Goal: Information Seeking & Learning: Learn about a topic

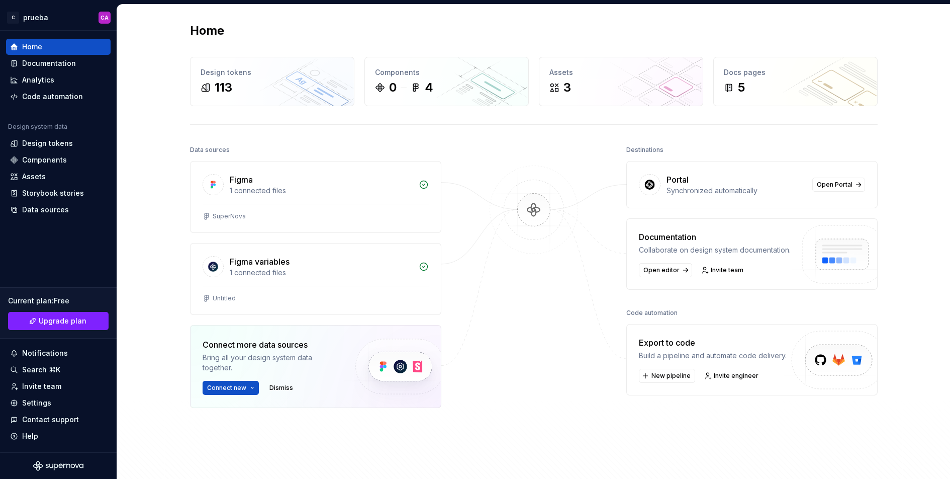
click at [525, 204] on img at bounding box center [534, 219] width 98 height 109
click at [337, 186] on div "1 connected files" at bounding box center [321, 191] width 183 height 10
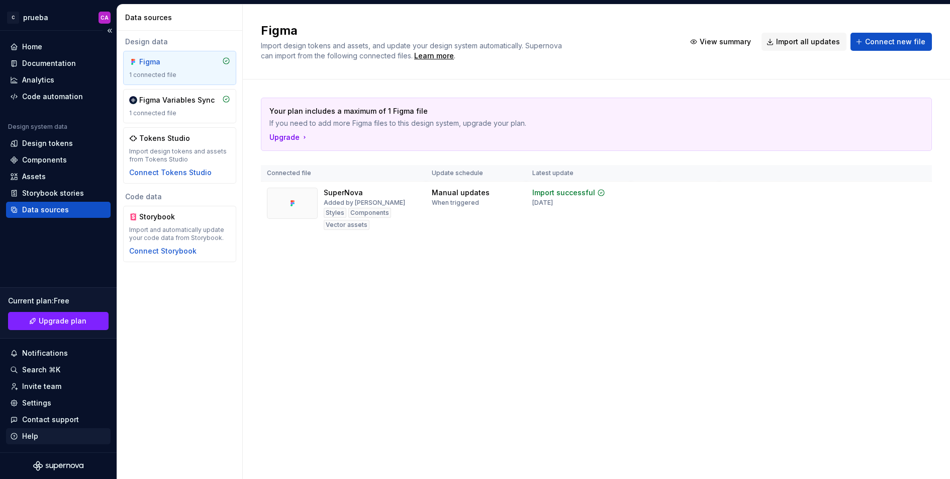
click at [44, 432] on div "Help" at bounding box center [58, 436] width 97 height 10
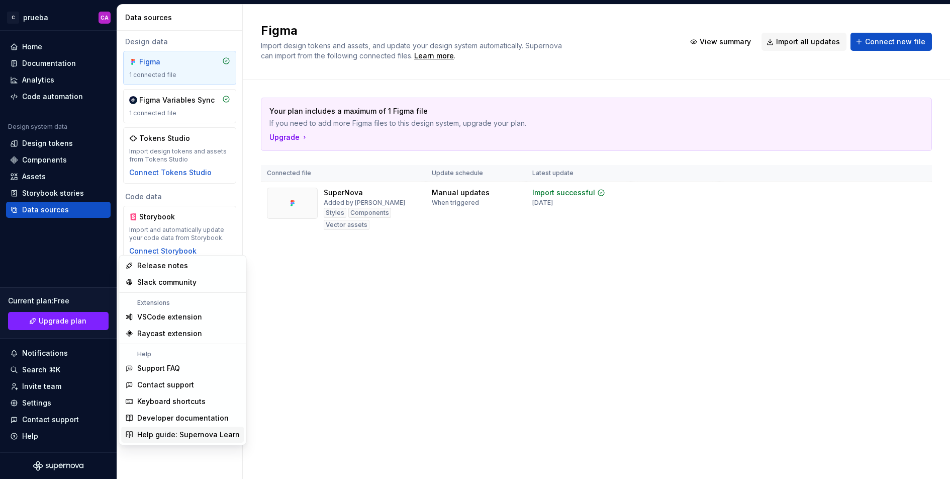
click at [177, 436] on div "Help guide: Supernova Learn" at bounding box center [188, 434] width 103 height 10
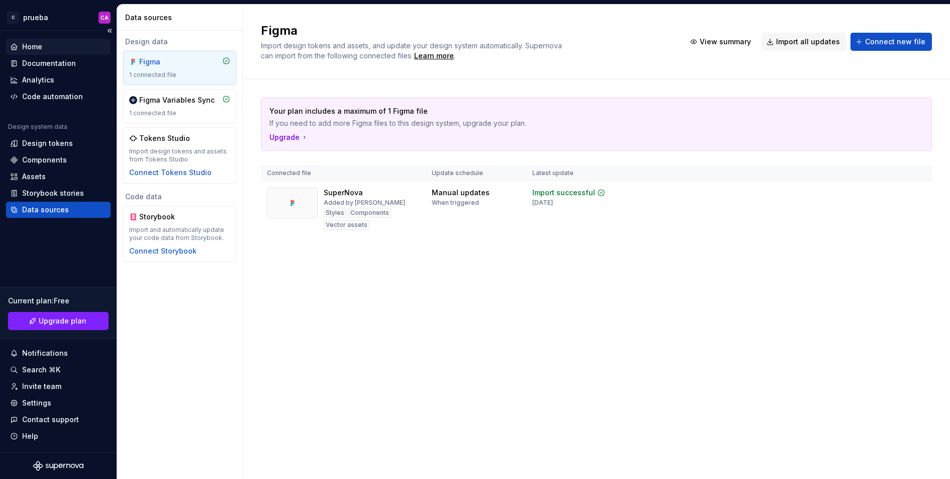
click at [44, 46] on div "Home" at bounding box center [58, 47] width 97 height 10
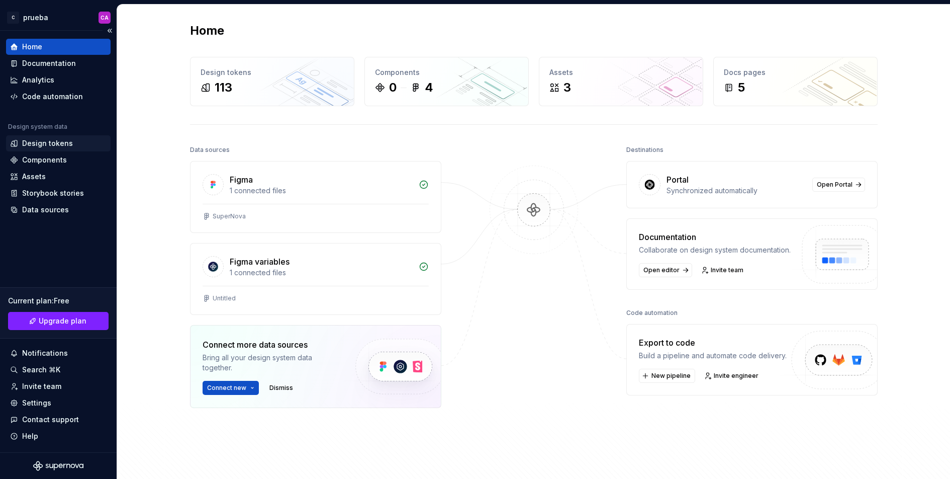
click at [56, 147] on div "Design tokens" at bounding box center [47, 143] width 51 height 10
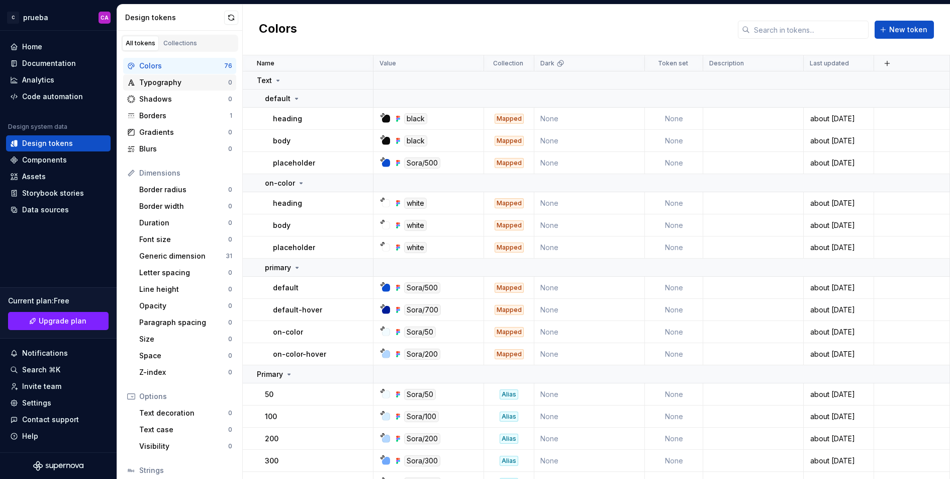
click at [161, 80] on div "Typography" at bounding box center [183, 82] width 89 height 10
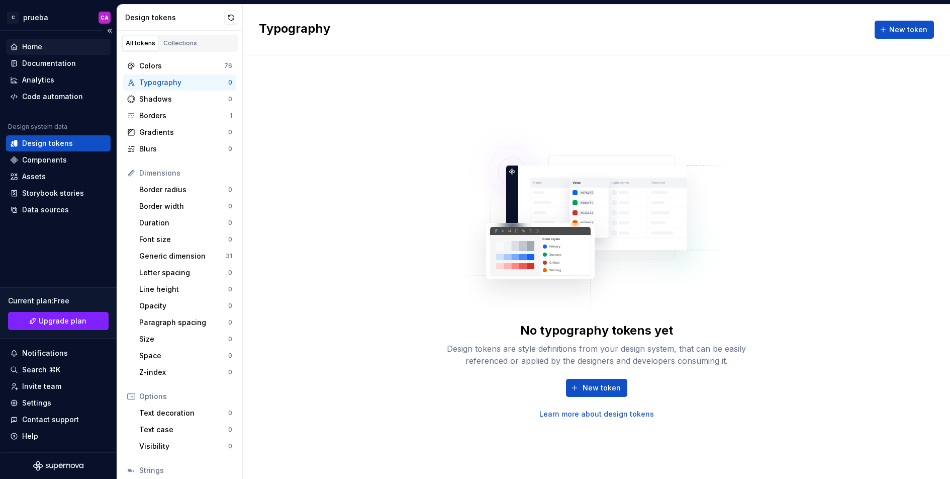
click at [48, 47] on div "Home" at bounding box center [58, 47] width 97 height 10
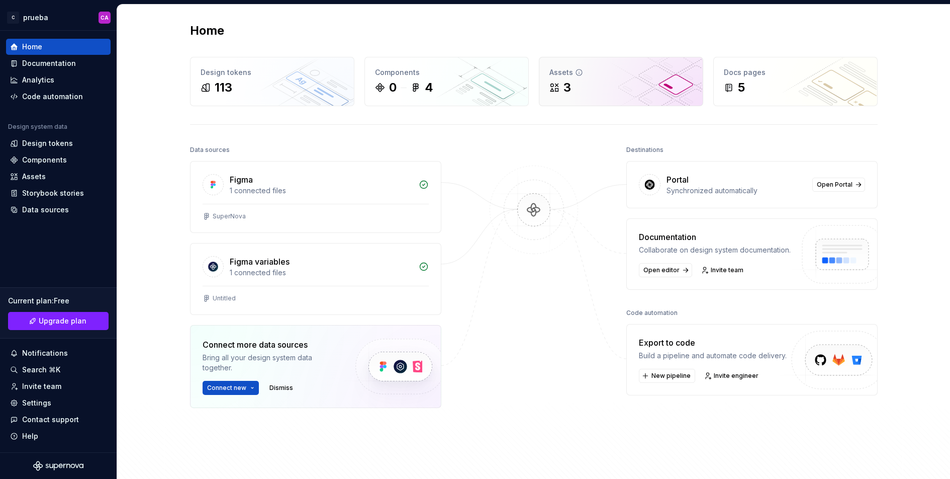
click at [612, 96] on div "Assets 3" at bounding box center [621, 81] width 163 height 48
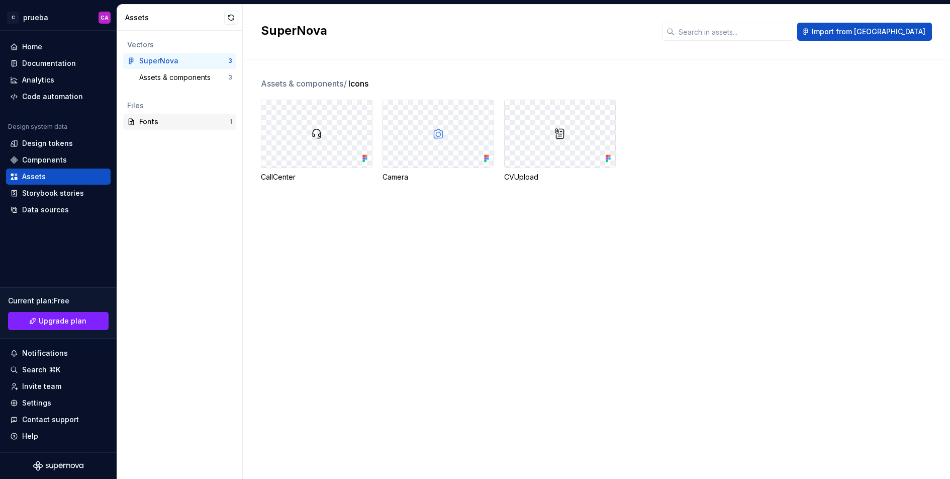
click at [190, 122] on div "Fonts" at bounding box center [184, 122] width 91 height 10
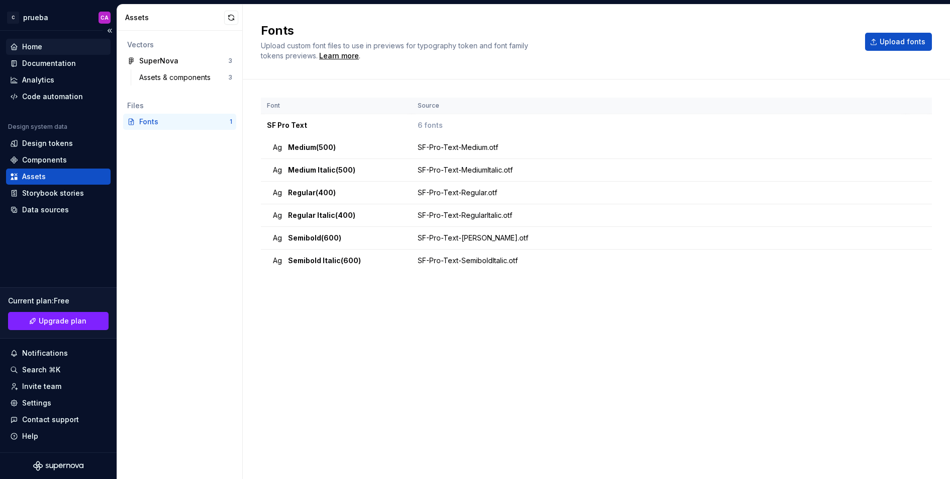
click at [56, 40] on div "Home" at bounding box center [58, 47] width 105 height 16
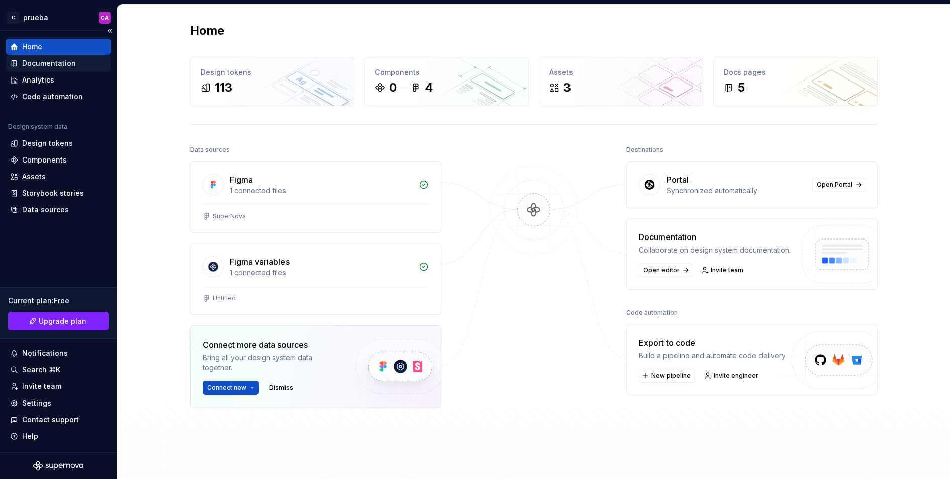
click at [58, 66] on div "Documentation" at bounding box center [49, 63] width 54 height 10
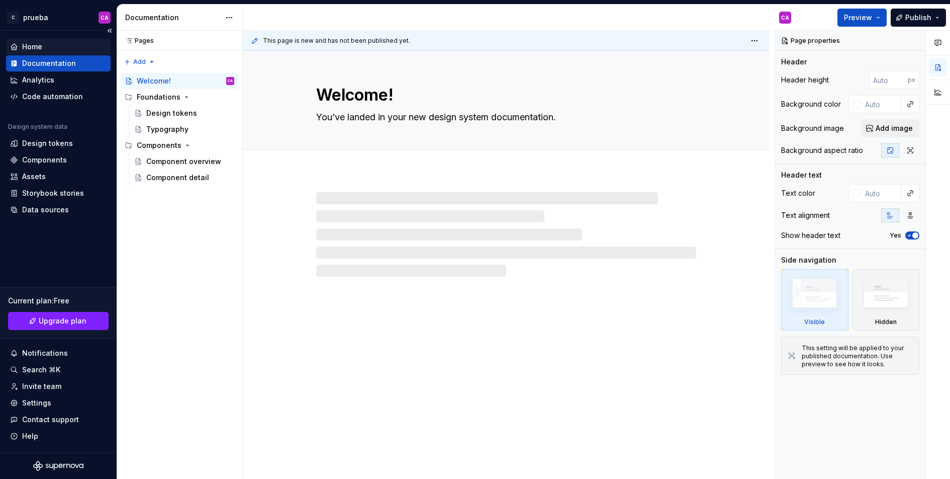
type textarea "*"
click at [51, 50] on div "Home" at bounding box center [58, 47] width 97 height 10
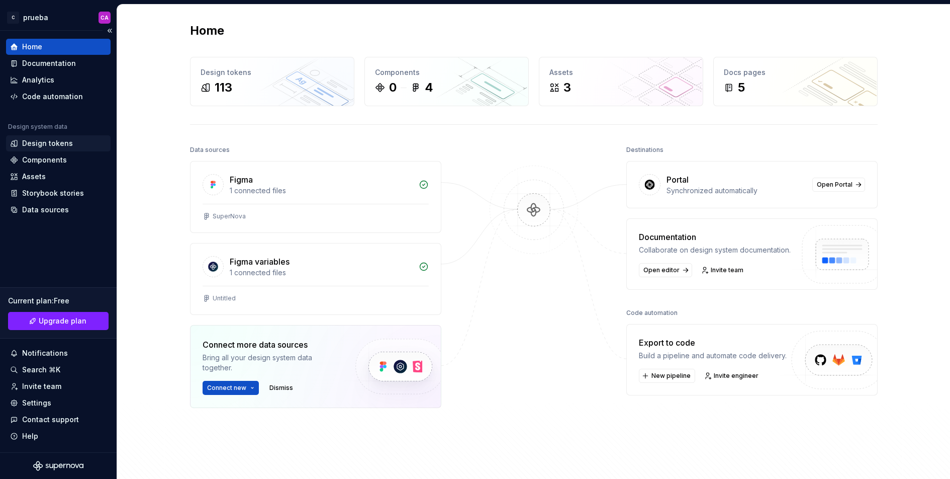
click at [58, 144] on div "Design tokens" at bounding box center [47, 143] width 51 height 10
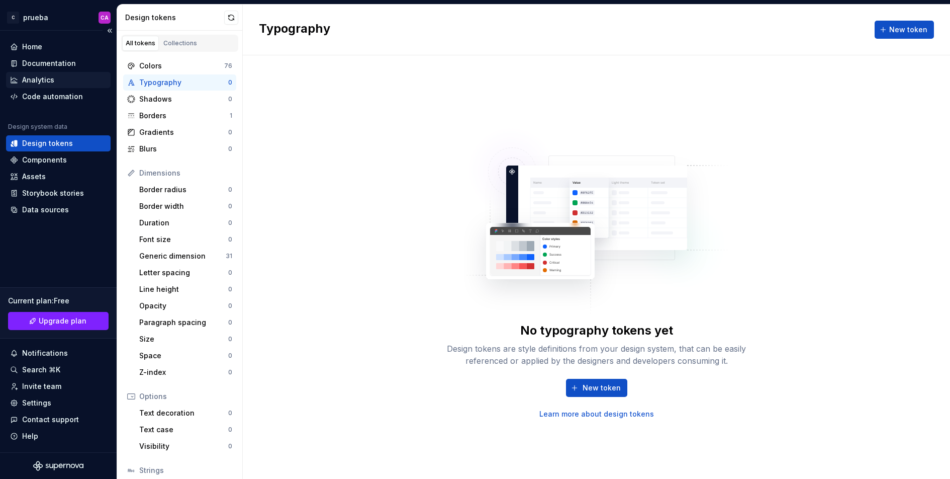
click at [56, 79] on div "Analytics" at bounding box center [58, 80] width 97 height 10
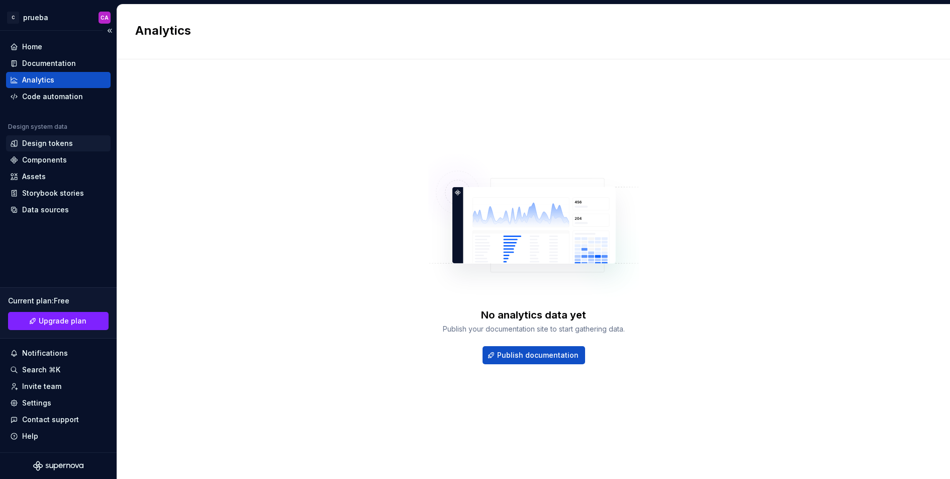
click at [54, 143] on div "Design tokens" at bounding box center [47, 143] width 51 height 10
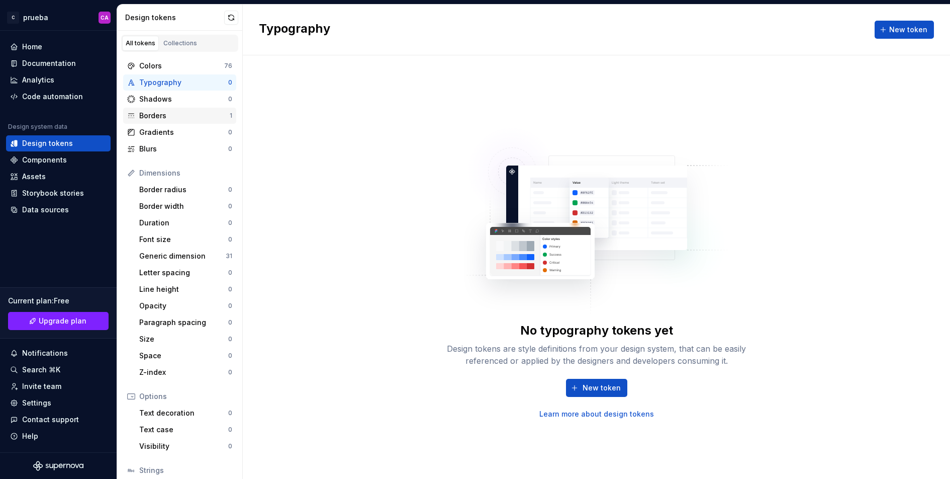
click at [192, 113] on div "Borders" at bounding box center [184, 116] width 91 height 10
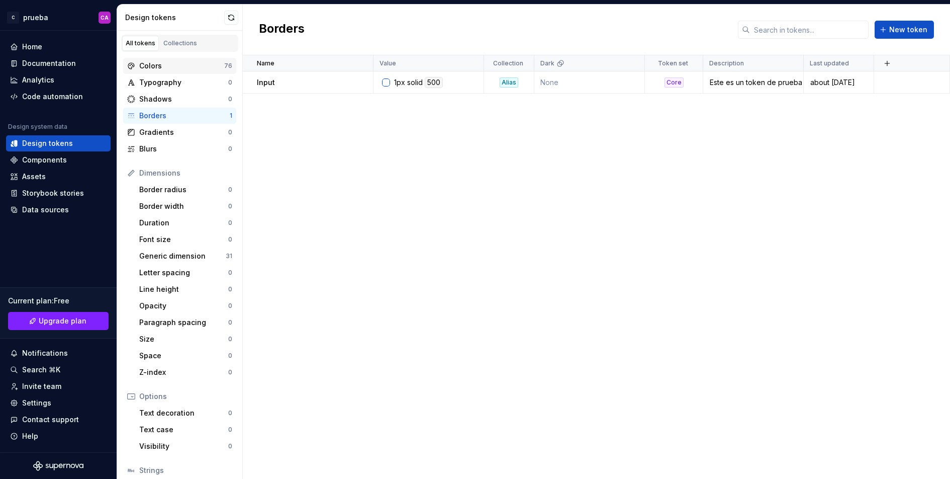
click at [178, 64] on div "Colors" at bounding box center [181, 66] width 85 height 10
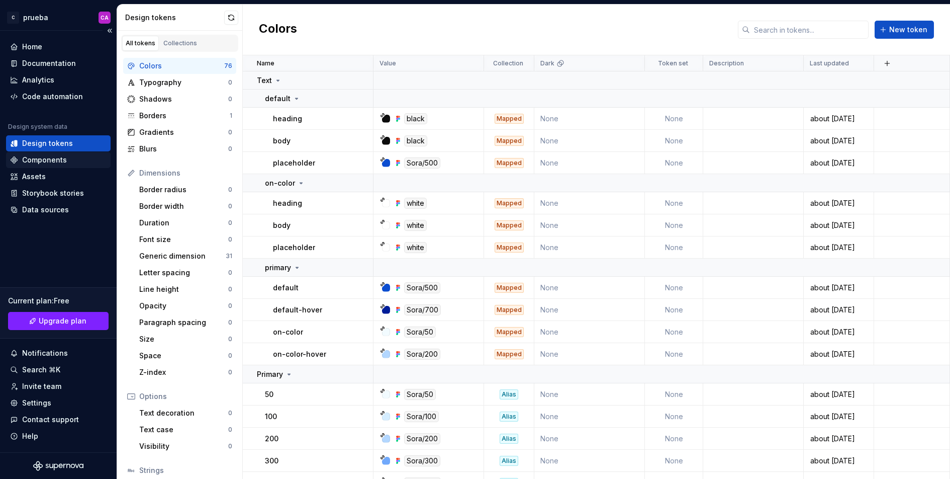
click at [59, 158] on div "Components" at bounding box center [44, 160] width 45 height 10
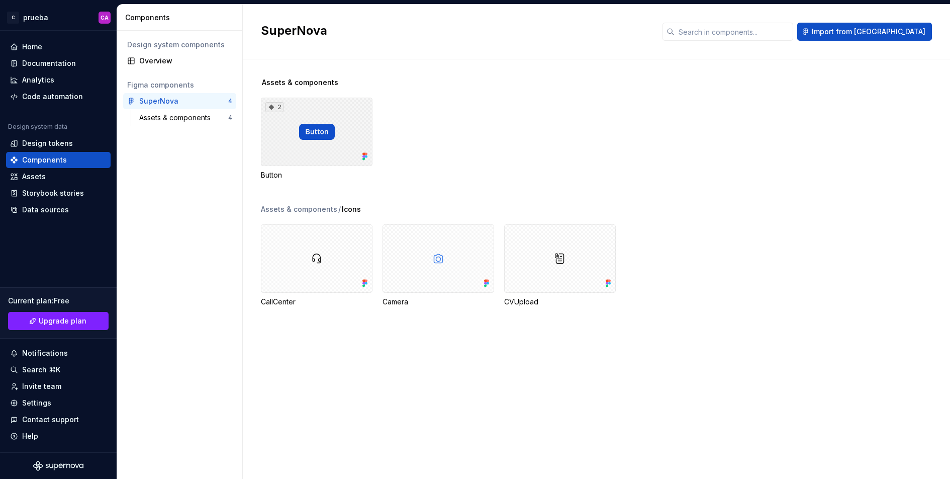
click at [321, 154] on div "2" at bounding box center [317, 132] width 112 height 68
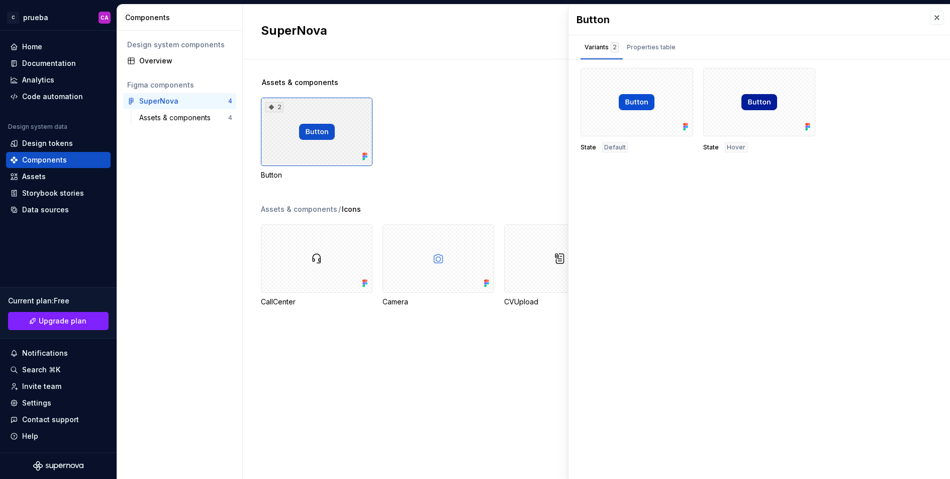
click at [313, 157] on div "2" at bounding box center [317, 132] width 112 height 68
click at [161, 99] on div "SuperNova" at bounding box center [158, 101] width 39 height 10
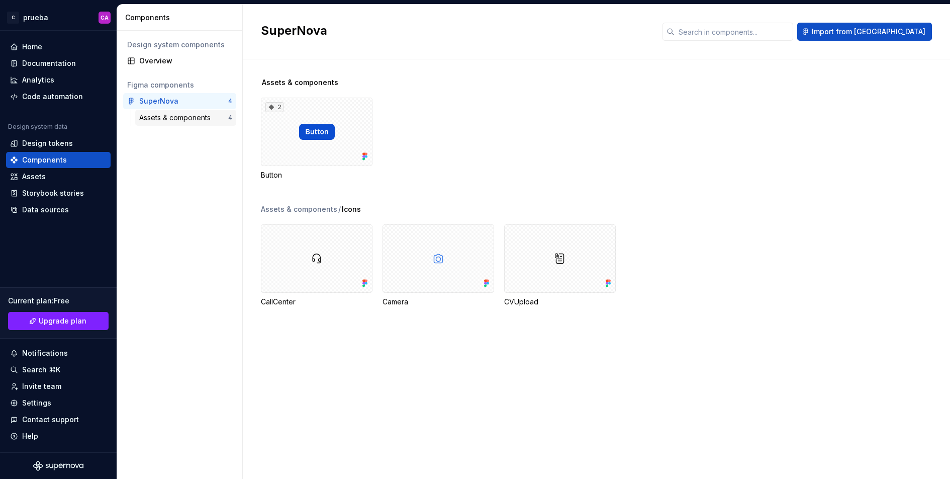
click at [195, 117] on div "Assets & components" at bounding box center [176, 118] width 75 height 10
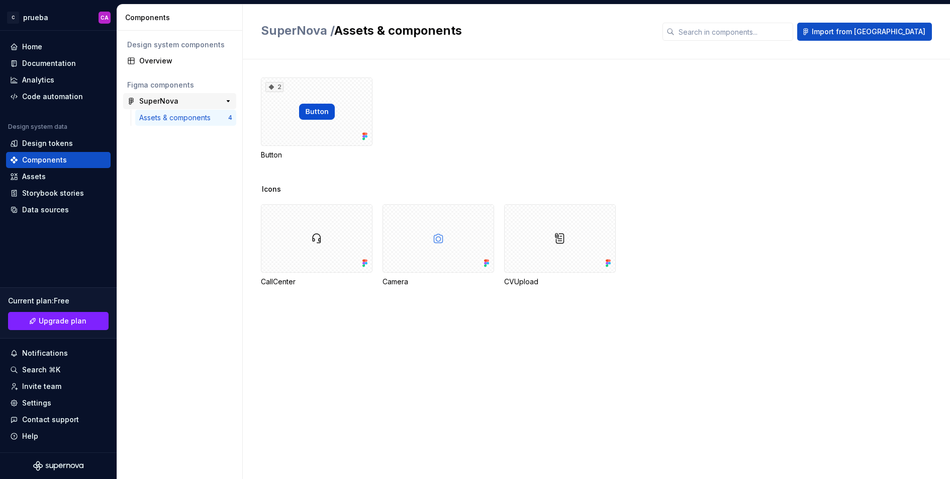
click at [195, 100] on div "SuperNova" at bounding box center [176, 101] width 75 height 10
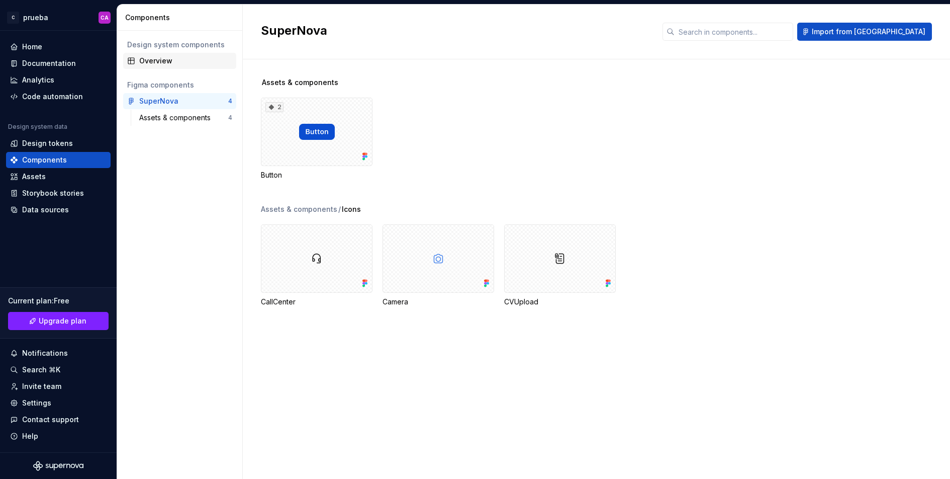
click at [159, 59] on div "Overview" at bounding box center [185, 61] width 93 height 10
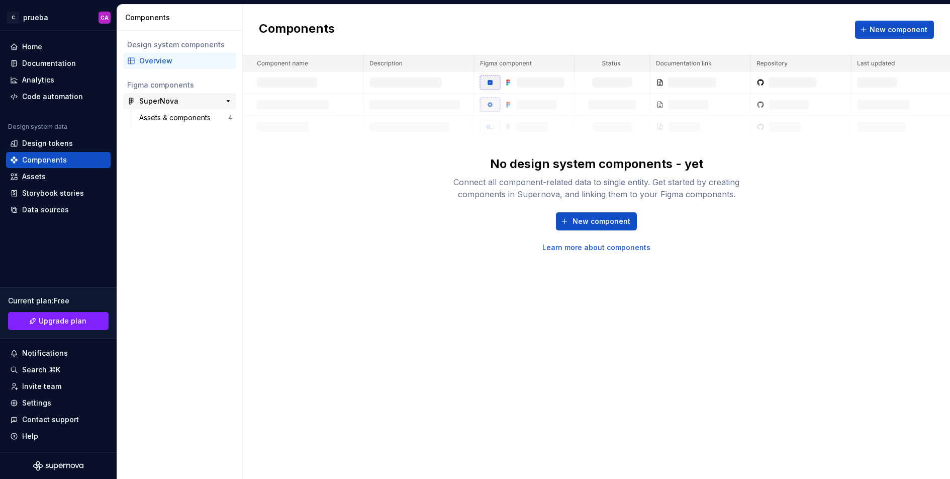
click at [182, 98] on div "SuperNova" at bounding box center [176, 101] width 75 height 10
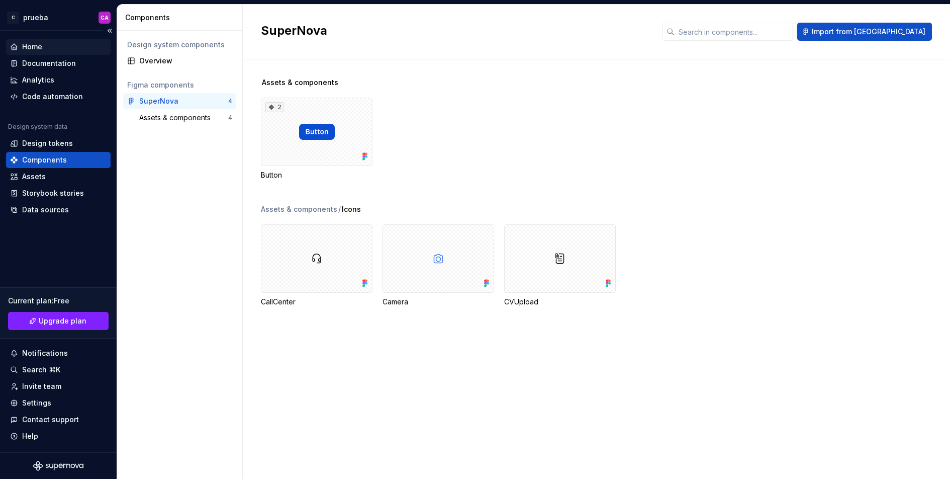
click at [39, 48] on div "Home" at bounding box center [32, 47] width 20 height 10
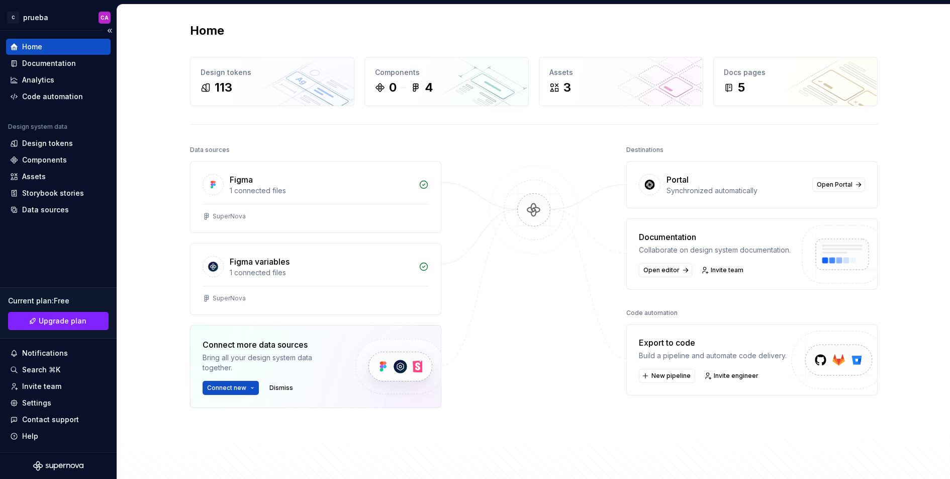
click at [39, 48] on div "Home" at bounding box center [32, 47] width 20 height 10
click at [612, 91] on div "3" at bounding box center [621, 87] width 143 height 16
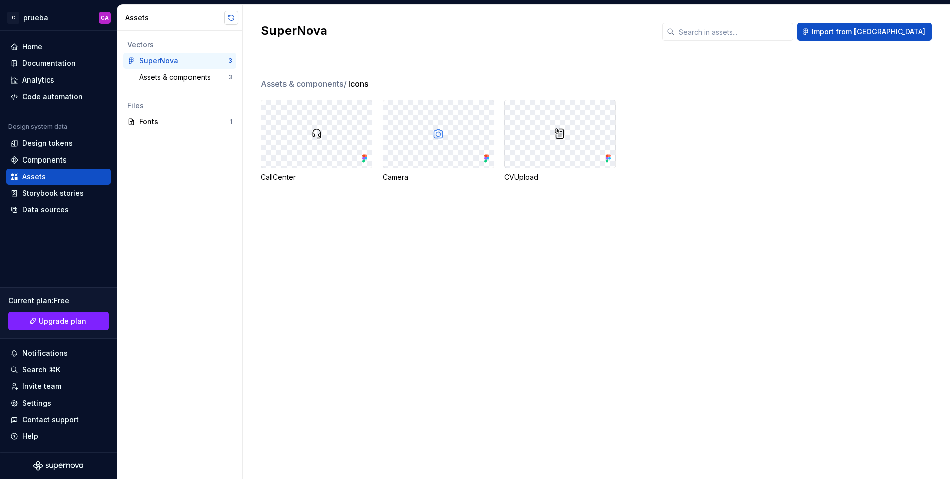
click at [230, 20] on button "button" at bounding box center [231, 18] width 14 height 14
click at [231, 16] on button "button" at bounding box center [231, 18] width 14 height 14
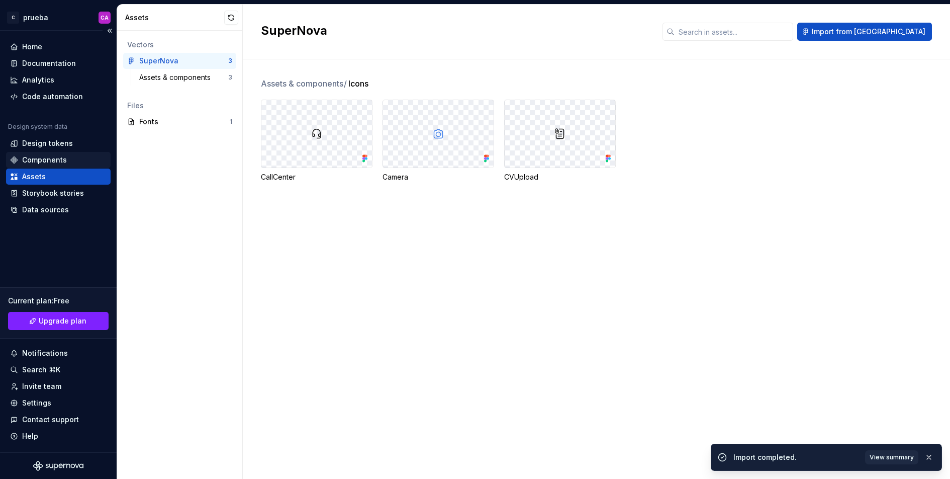
click at [63, 163] on div "Components" at bounding box center [44, 160] width 45 height 10
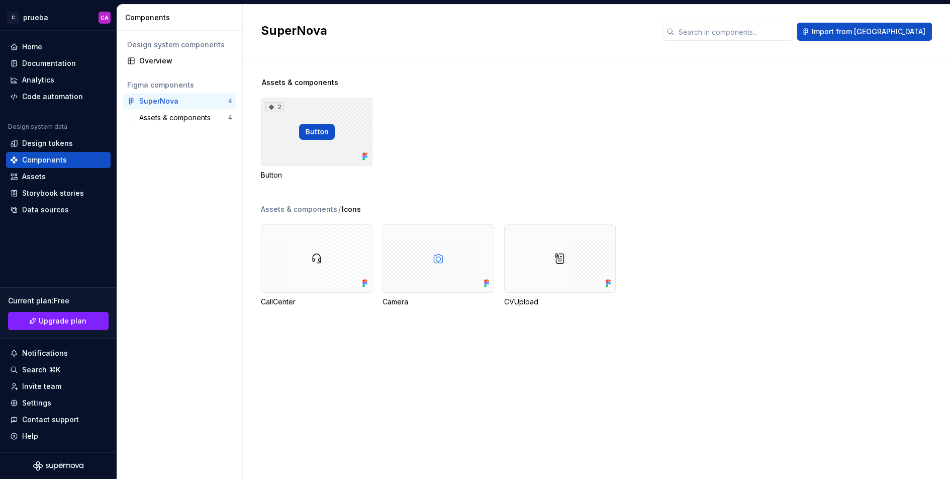
click at [284, 136] on div "2" at bounding box center [317, 132] width 112 height 68
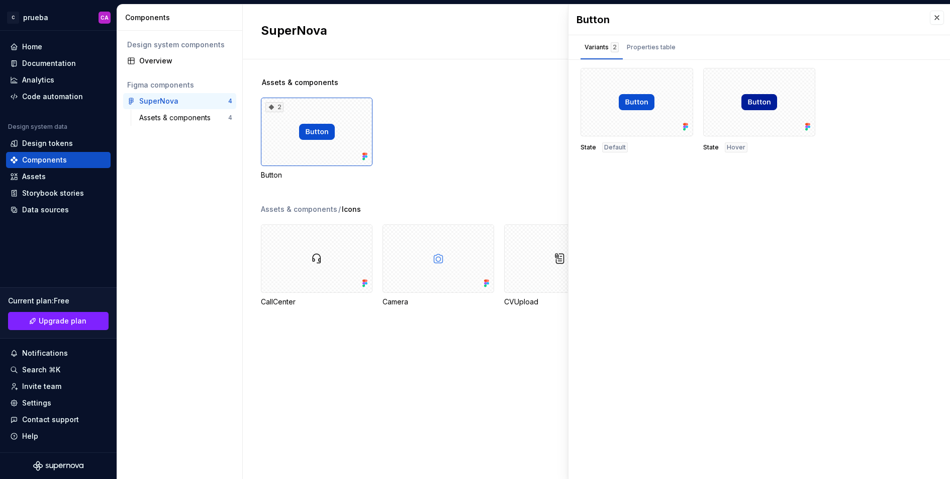
click at [209, 220] on div "Design system components Overview Figma components SuperNova 4 Assets & compone…" at bounding box center [179, 255] width 125 height 448
click at [941, 17] on button "button" at bounding box center [937, 18] width 14 height 14
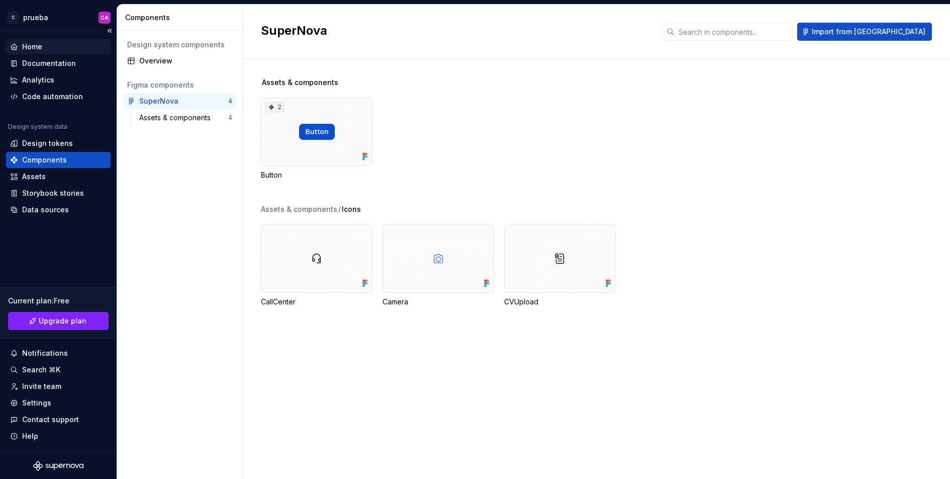
click at [41, 46] on div "Home" at bounding box center [32, 47] width 20 height 10
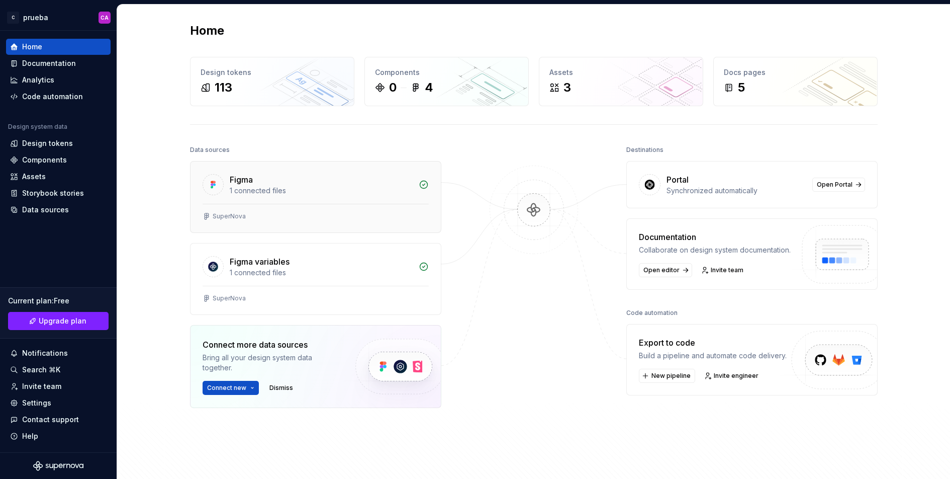
click at [317, 213] on div "SuperNova" at bounding box center [316, 216] width 226 height 8
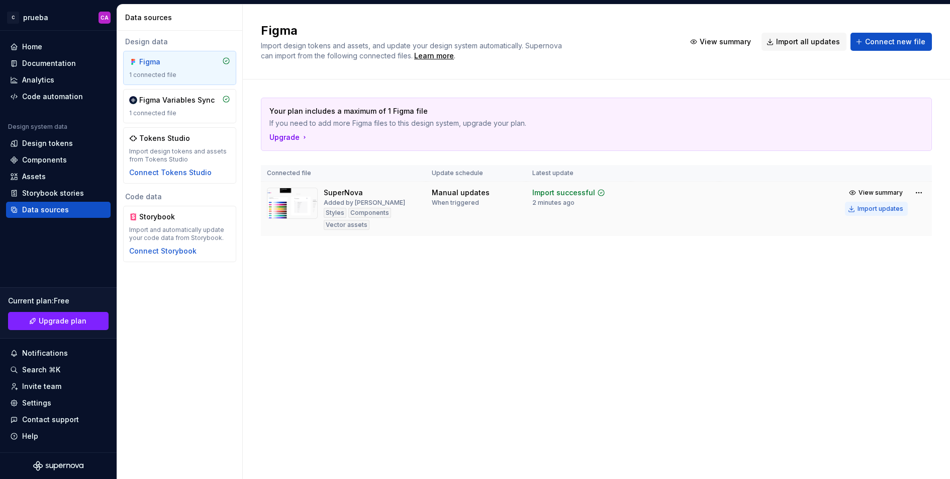
click at [882, 208] on div "Import updates" at bounding box center [881, 209] width 46 height 8
click at [56, 44] on div "Home" at bounding box center [58, 47] width 97 height 10
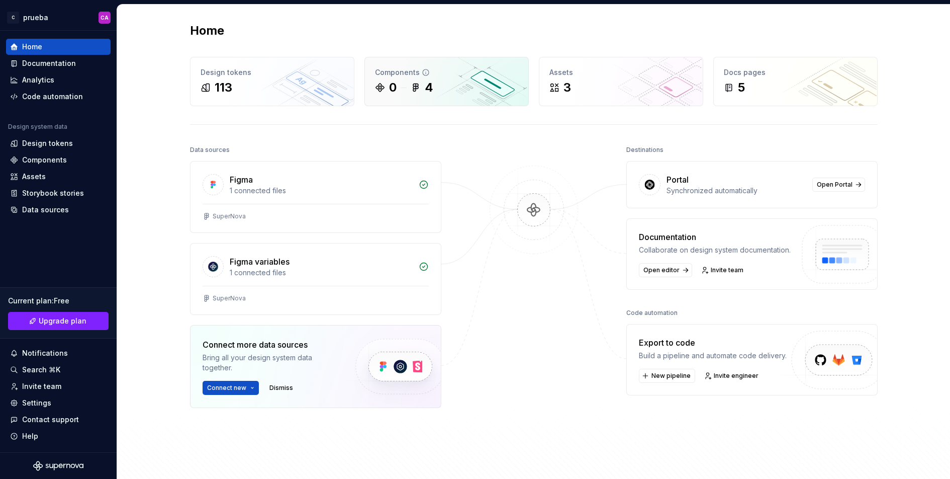
click at [450, 79] on div "0 4" at bounding box center [446, 87] width 143 height 16
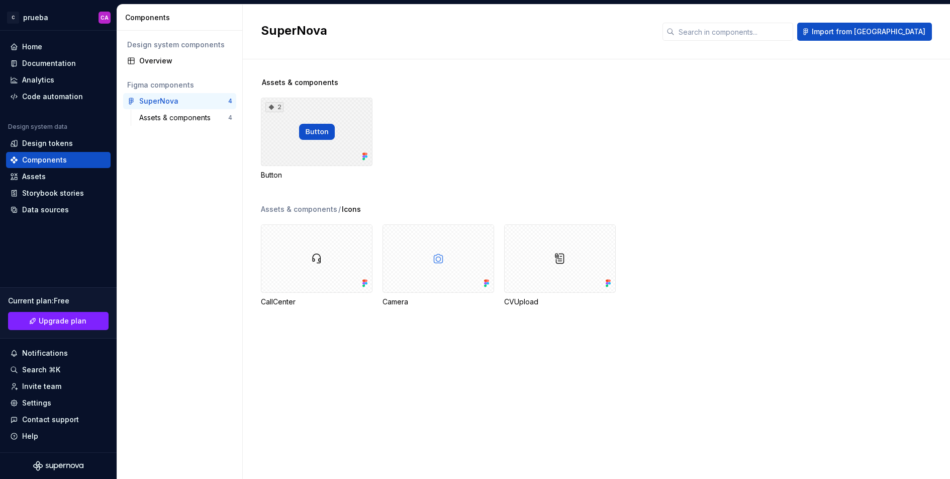
click at [313, 129] on div "2" at bounding box center [317, 132] width 112 height 68
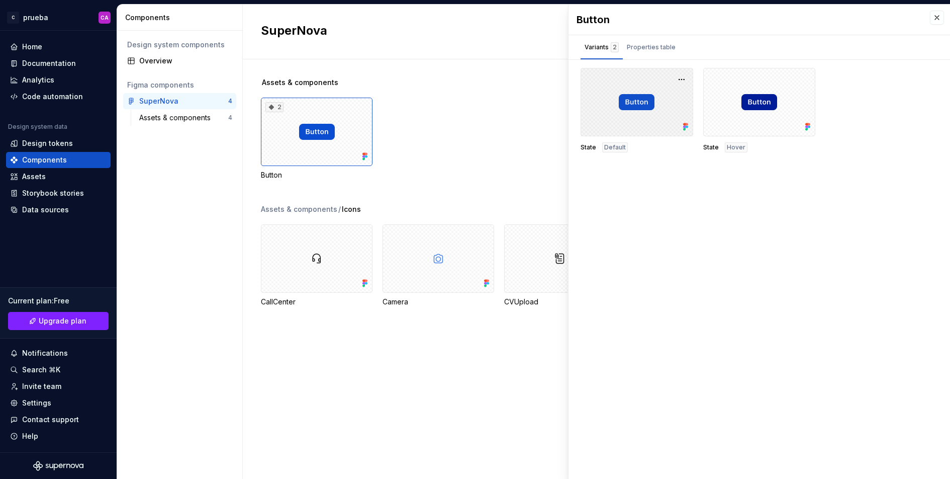
click at [643, 90] on div at bounding box center [637, 102] width 113 height 68
click at [686, 73] on button "button" at bounding box center [682, 79] width 14 height 14
click at [685, 75] on button "button" at bounding box center [682, 79] width 14 height 14
click at [667, 98] on div "Open in Figma" at bounding box center [649, 108] width 65 height 30
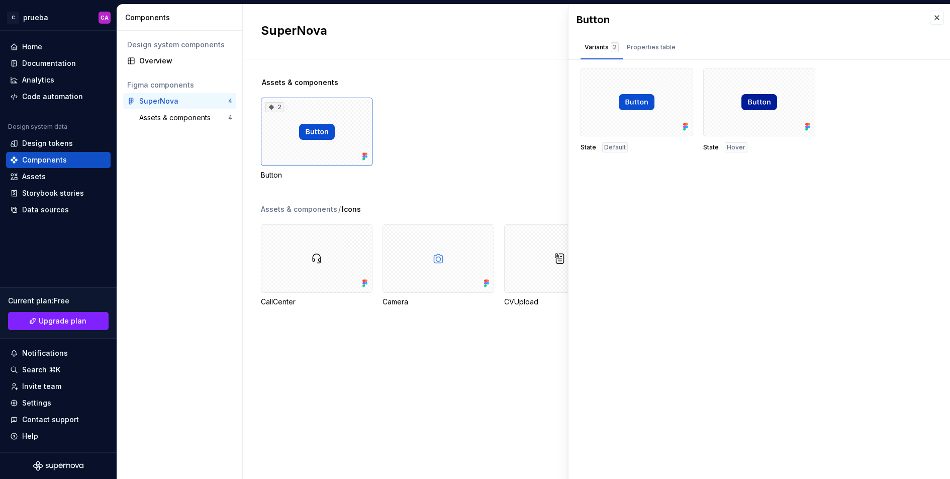
click at [467, 136] on div "2 Button" at bounding box center [605, 139] width 689 height 82
click at [665, 55] on div "Properties table" at bounding box center [651, 49] width 57 height 20
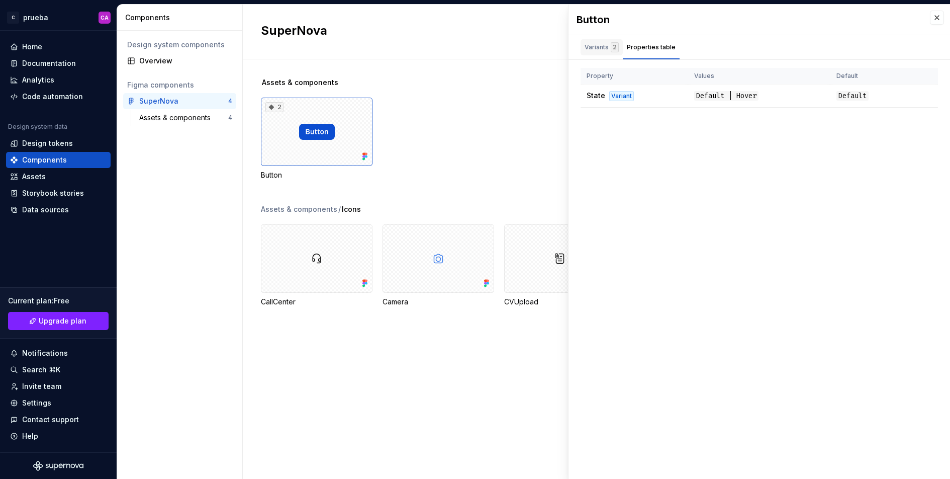
click at [598, 40] on div "Variants 2" at bounding box center [602, 47] width 42 height 16
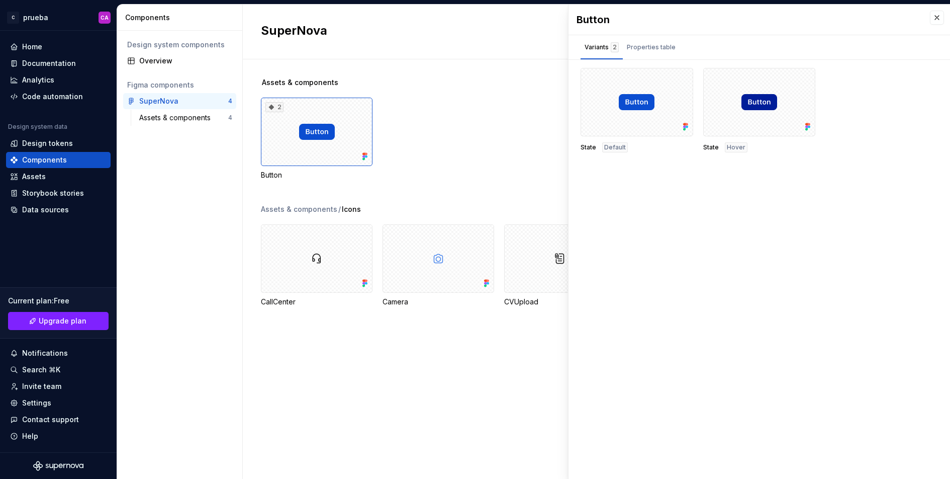
click at [444, 151] on div "2 Button" at bounding box center [605, 139] width 689 height 82
click at [943, 13] on button "button" at bounding box center [937, 18] width 14 height 14
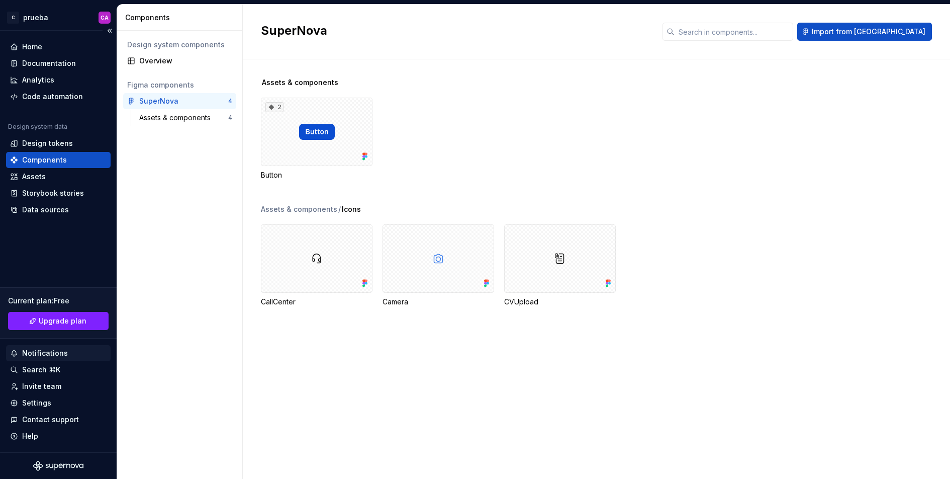
click at [41, 355] on div "Notifications" at bounding box center [45, 353] width 46 height 10
click at [55, 51] on html "C prueba CA Home Documentation Analytics Code automation Design system data Des…" at bounding box center [475, 239] width 950 height 479
click at [42, 48] on div "Home" at bounding box center [58, 47] width 97 height 10
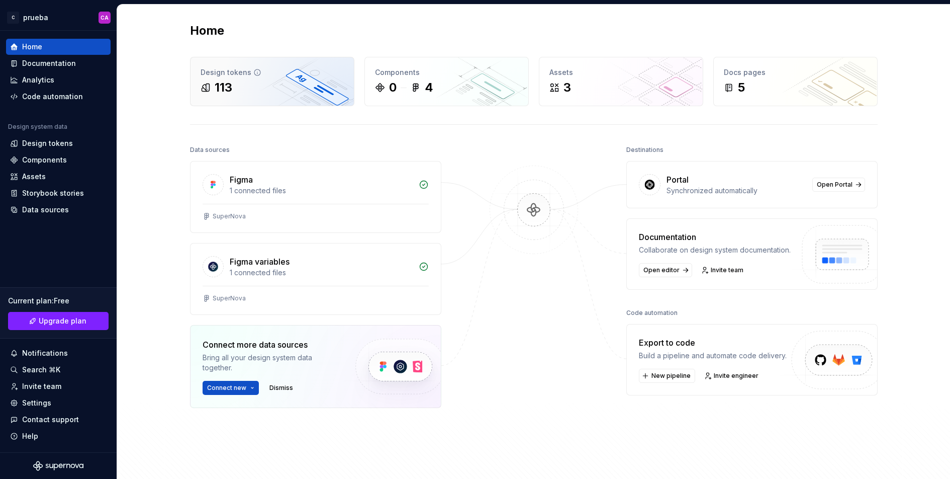
click at [255, 86] on div "113" at bounding box center [272, 87] width 143 height 16
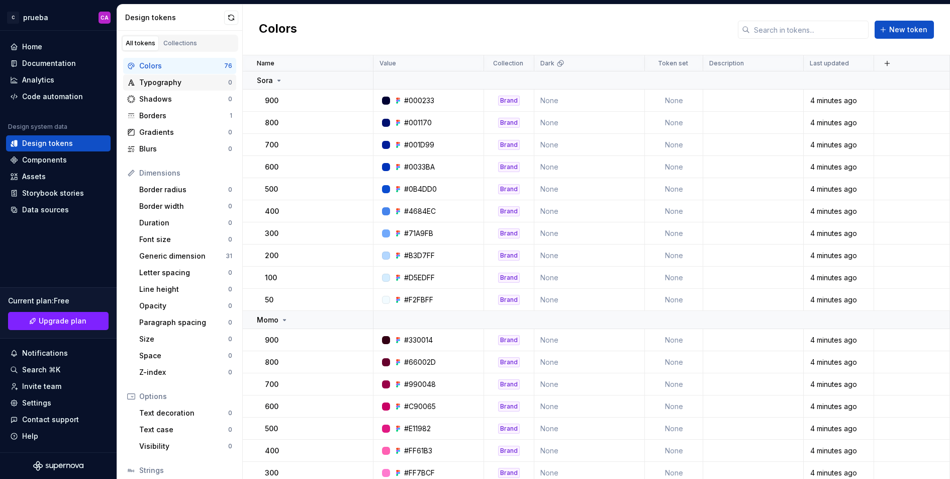
click at [192, 82] on div "Typography" at bounding box center [183, 82] width 89 height 10
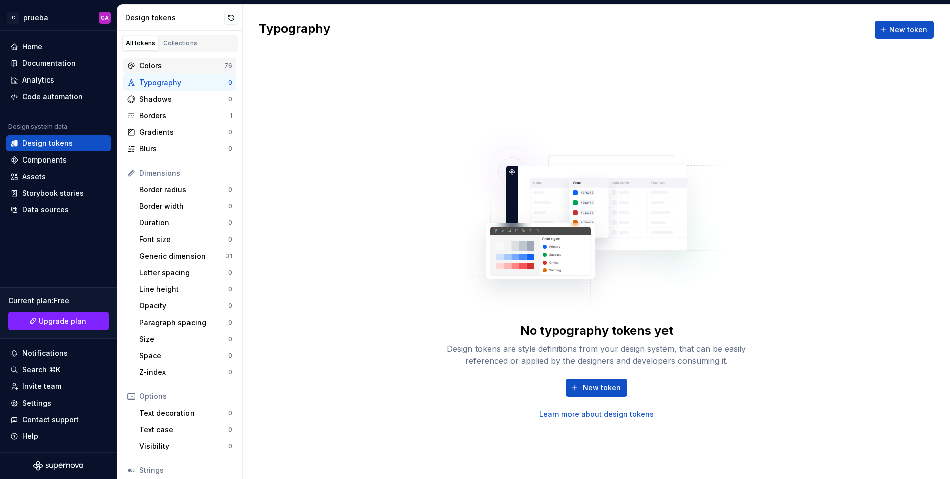
click at [192, 64] on div "Colors" at bounding box center [181, 66] width 85 height 10
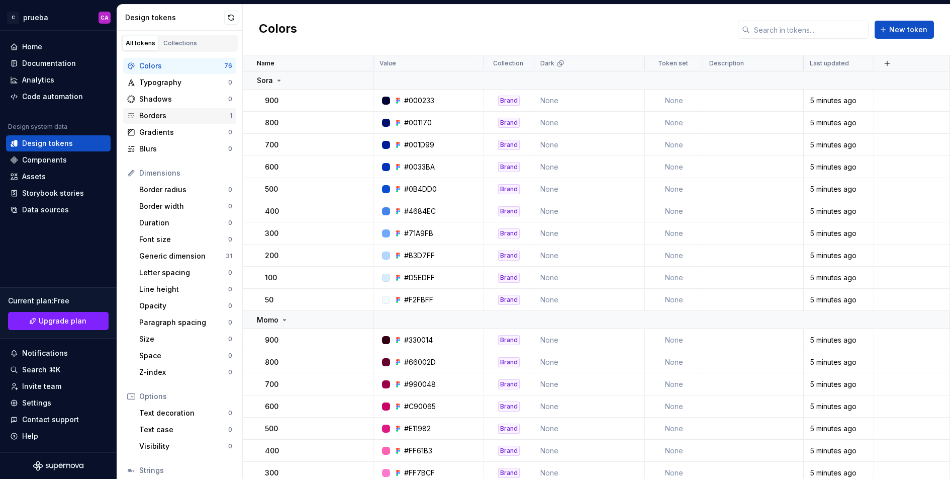
click at [197, 113] on div "Borders" at bounding box center [184, 116] width 91 height 10
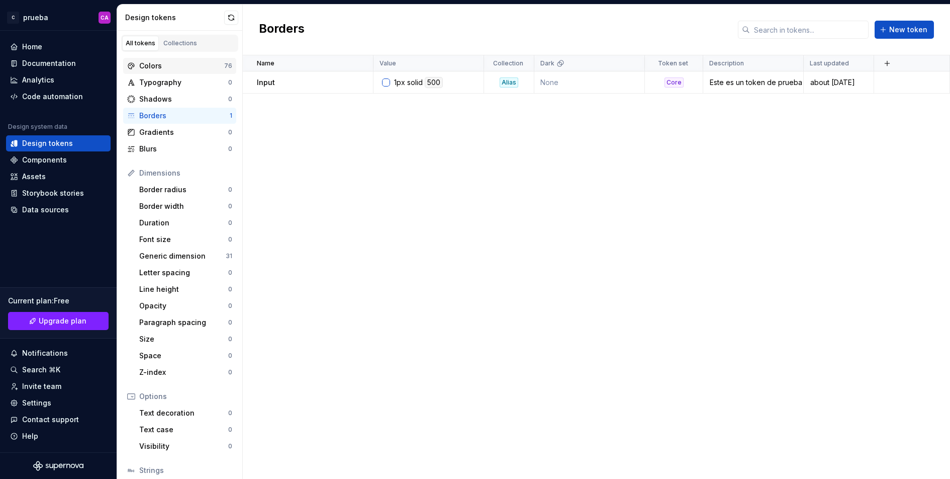
click at [198, 61] on div "Colors" at bounding box center [181, 66] width 85 height 10
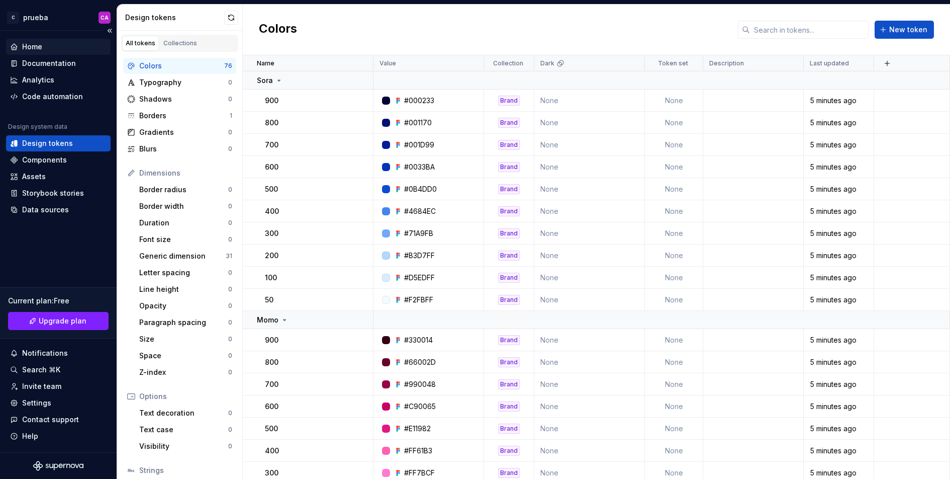
click at [64, 40] on div "Home" at bounding box center [58, 47] width 105 height 16
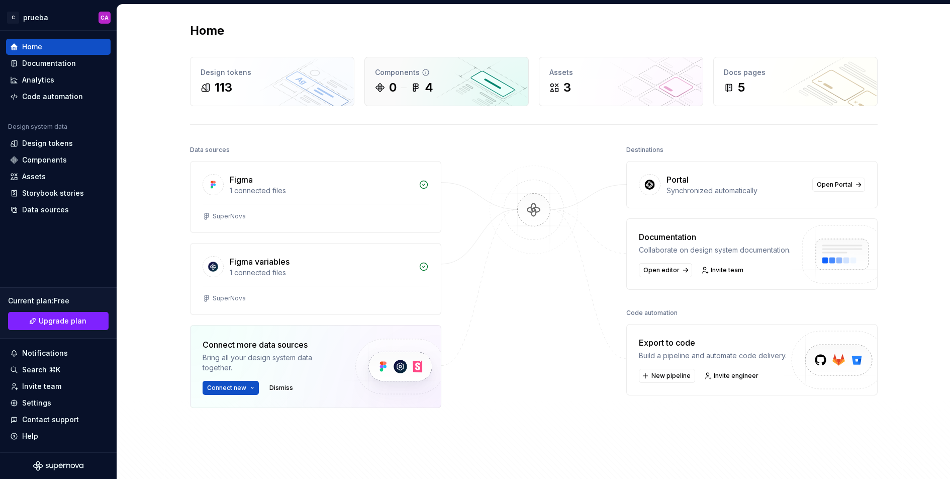
click at [451, 99] on div "Components 0 4" at bounding box center [446, 81] width 163 height 48
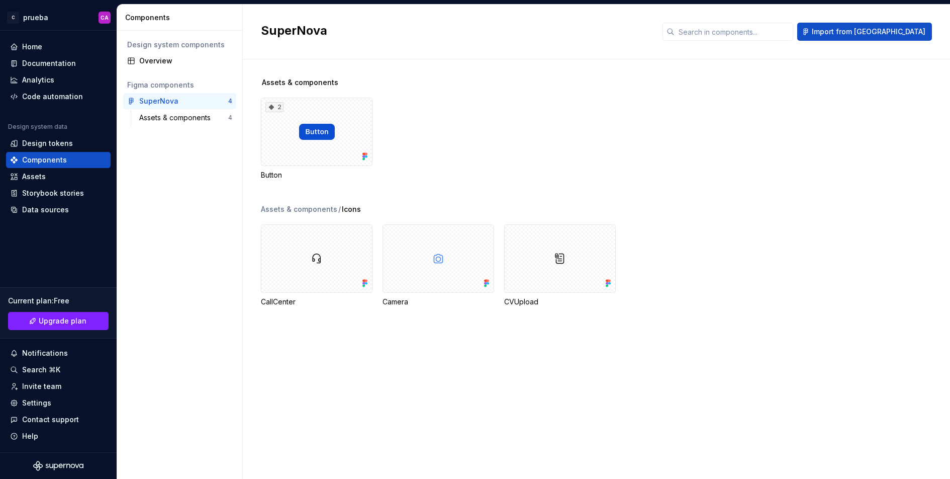
click at [223, 15] on div "Components" at bounding box center [181, 18] width 113 height 10
click at [896, 29] on span "Import from [GEOGRAPHIC_DATA]" at bounding box center [869, 32] width 114 height 10
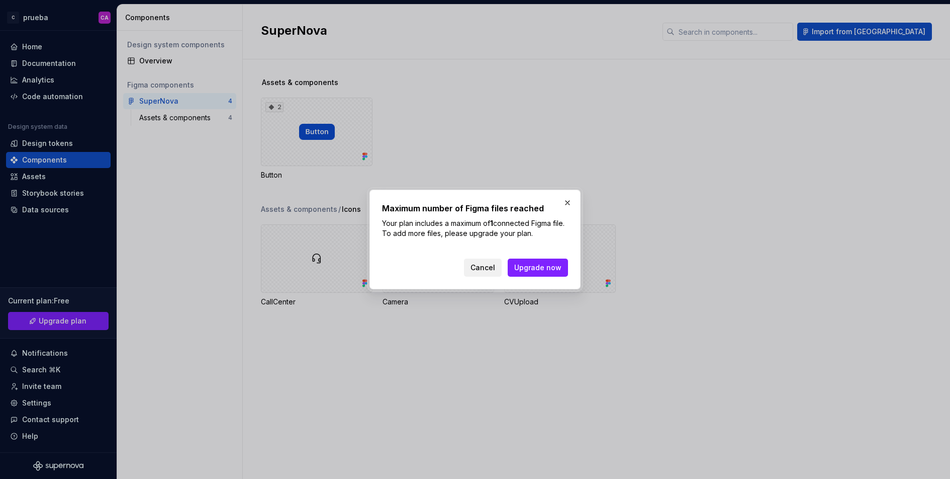
click at [490, 266] on span "Cancel" at bounding box center [483, 268] width 25 height 10
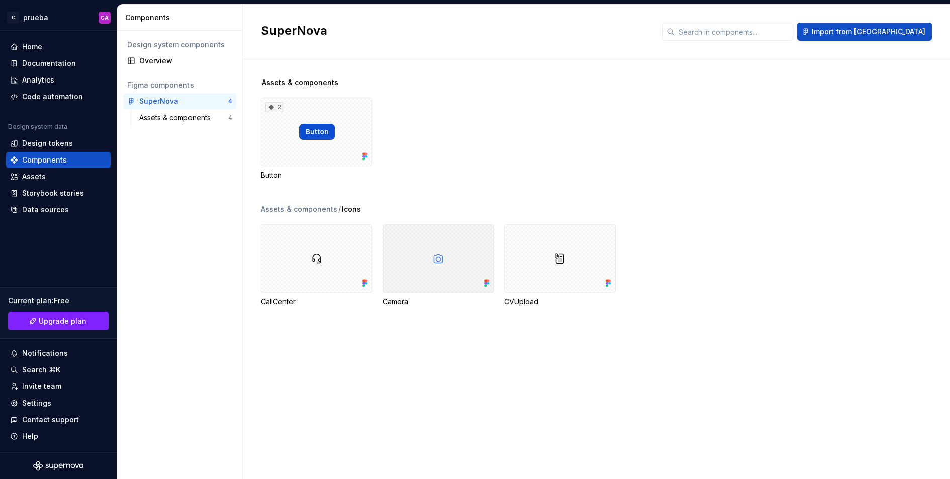
click at [453, 258] on div at bounding box center [439, 258] width 112 height 68
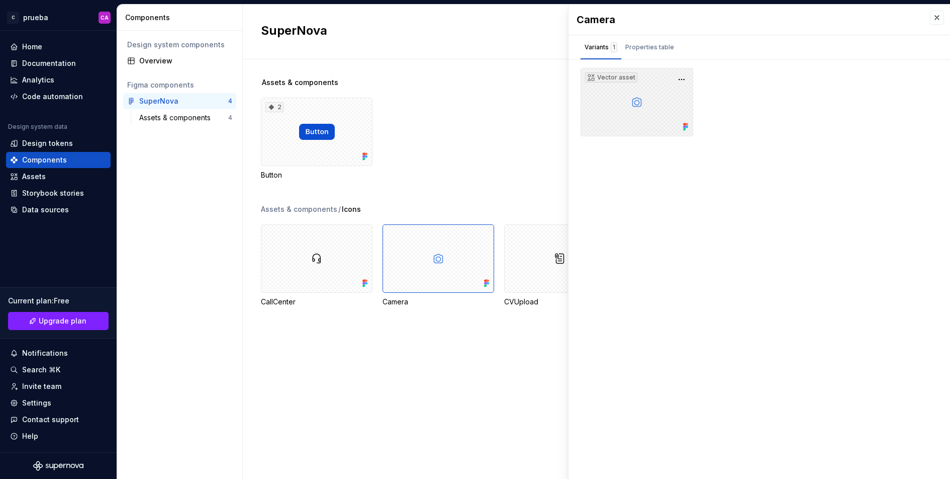
click at [643, 90] on div "Vector asset" at bounding box center [637, 102] width 113 height 68
click at [651, 49] on div "Properties table" at bounding box center [650, 47] width 49 height 10
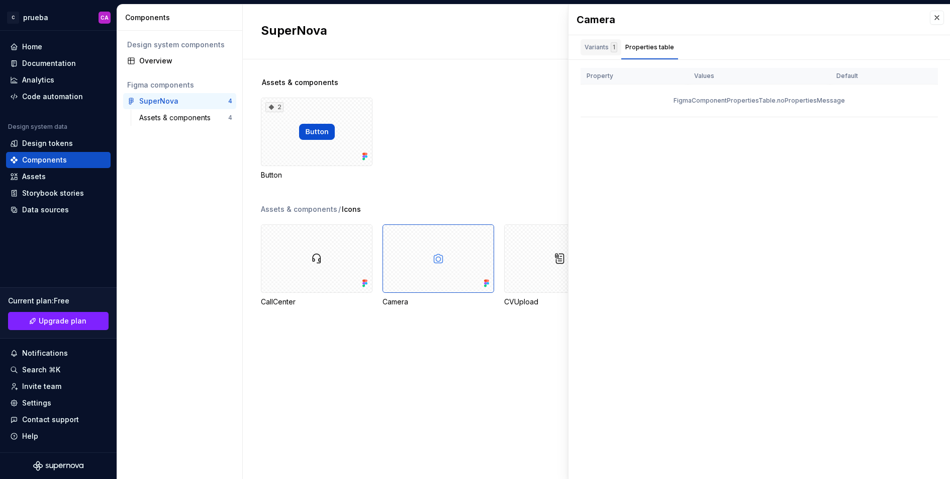
click at [583, 40] on div "Variants 1" at bounding box center [601, 47] width 41 height 16
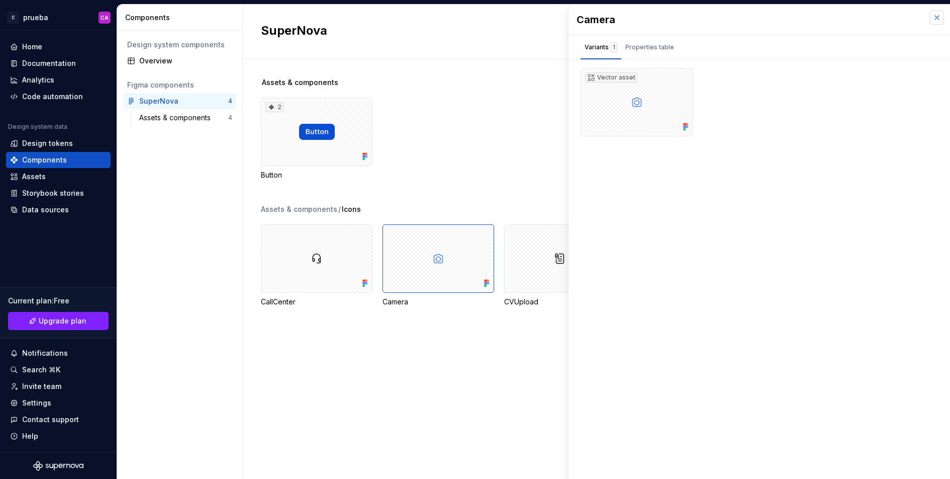
click at [940, 16] on button "button" at bounding box center [937, 18] width 14 height 14
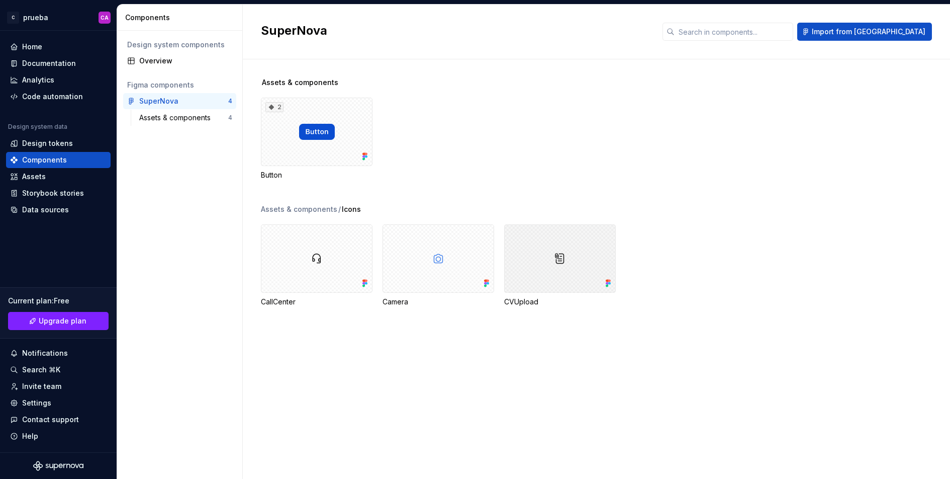
click at [551, 262] on div at bounding box center [560, 258] width 112 height 68
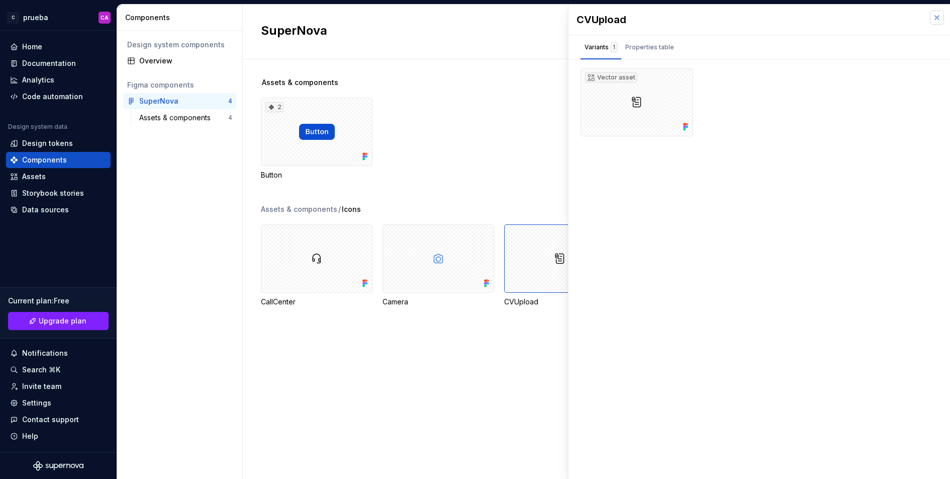
click at [936, 18] on button "button" at bounding box center [937, 18] width 14 height 14
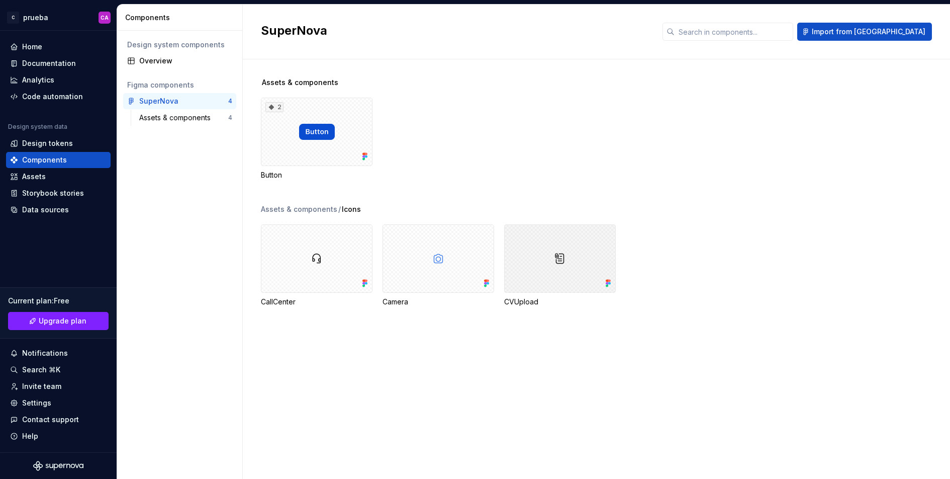
click at [595, 246] on div at bounding box center [560, 258] width 112 height 68
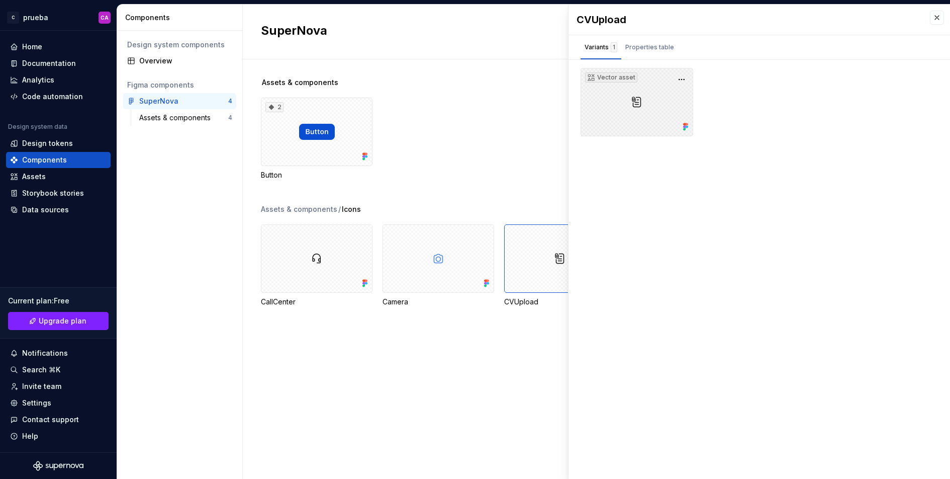
click at [604, 91] on div "Vector asset" at bounding box center [637, 102] width 113 height 68
click at [685, 76] on button "button" at bounding box center [682, 79] width 14 height 14
click at [757, 93] on div "Vector asset" at bounding box center [760, 102] width 358 height 68
click at [938, 17] on button "button" at bounding box center [937, 18] width 14 height 14
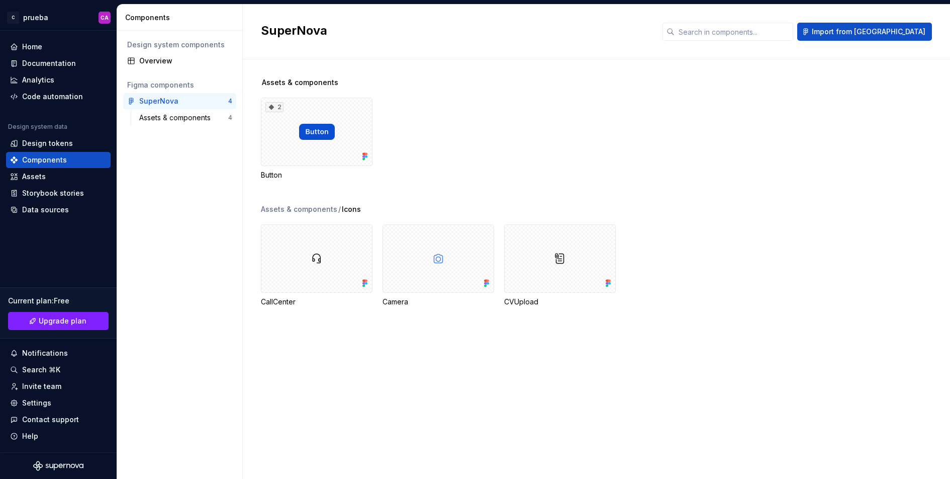
click at [452, 131] on div "2 Button" at bounding box center [605, 139] width 689 height 82
click at [100, 22] on html "C prueba CA Home Documentation Analytics Code automation Design system data Des…" at bounding box center [475, 239] width 950 height 479
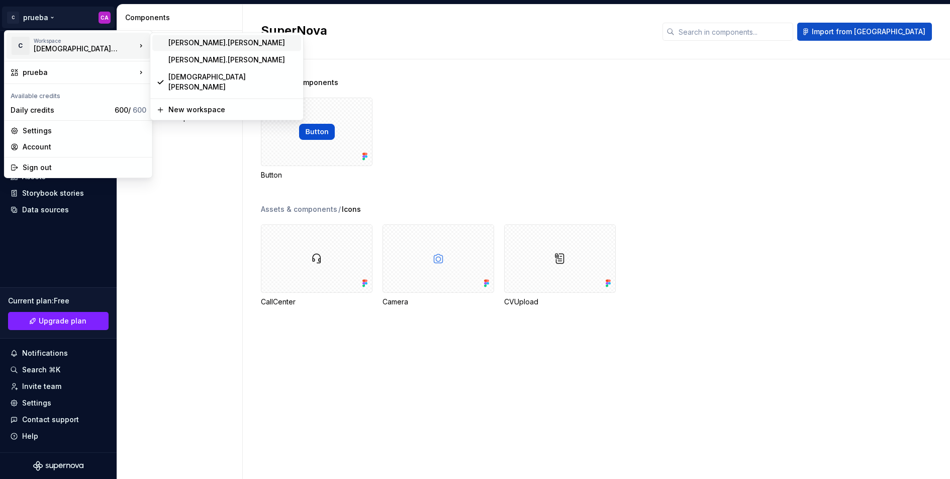
click at [182, 47] on div "andres.lucas" at bounding box center [232, 43] width 129 height 10
